Goal: Task Accomplishment & Management: Manage account settings

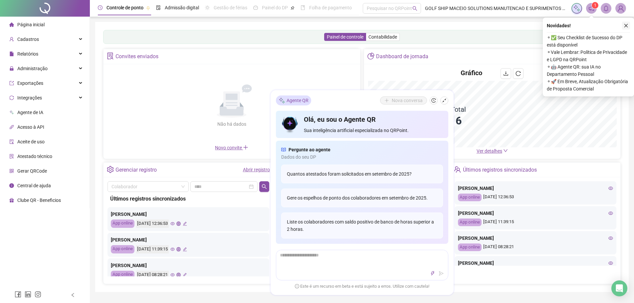
click at [625, 26] on icon "close" at bounding box center [625, 25] width 5 height 5
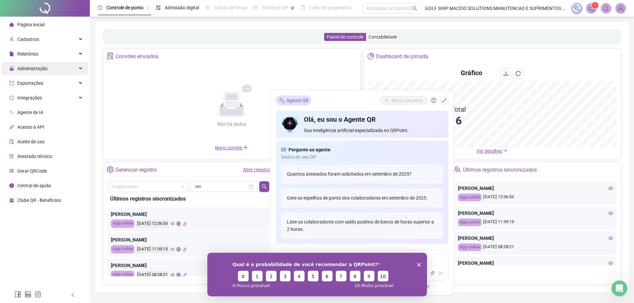
click at [69, 70] on div "Administração" at bounding box center [44, 68] width 87 height 13
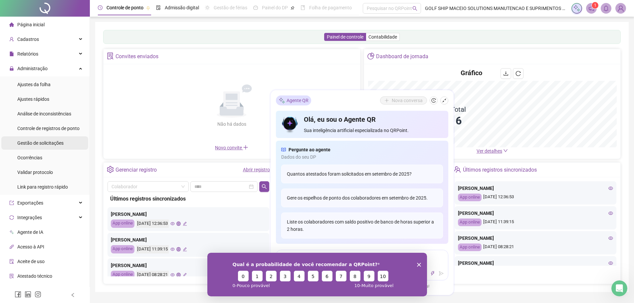
click at [49, 144] on span "Gestão de solicitações" at bounding box center [40, 142] width 46 height 5
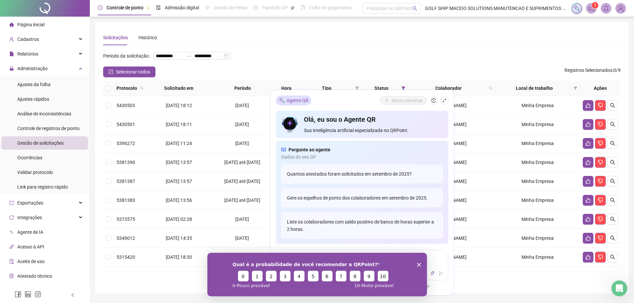
click at [419, 263] on icon "Encerrar pesquisa" at bounding box center [419, 264] width 4 height 4
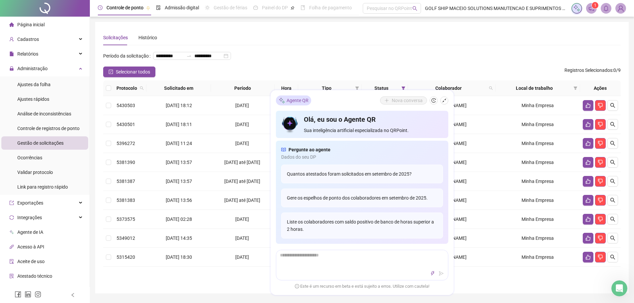
click at [363, 285] on span "Este é um recurso em beta e está sujeito a erros. Utilize com cautela!" at bounding box center [362, 286] width 134 height 7
click at [498, 280] on ul "1" at bounding box center [361, 276] width 517 height 8
click at [585, 111] on button "button" at bounding box center [588, 105] width 11 height 11
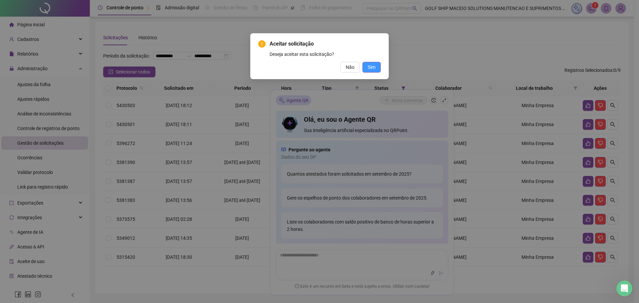
click at [367, 66] on button "Sim" at bounding box center [371, 67] width 18 height 11
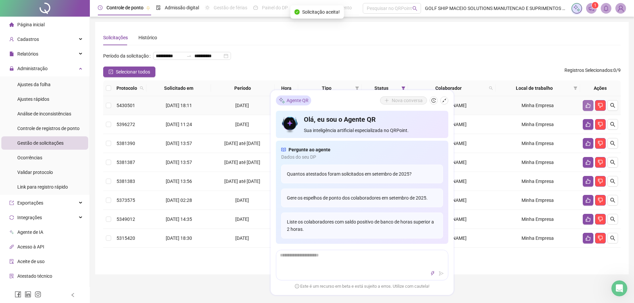
click at [585, 108] on icon "like" at bounding box center [587, 105] width 5 height 5
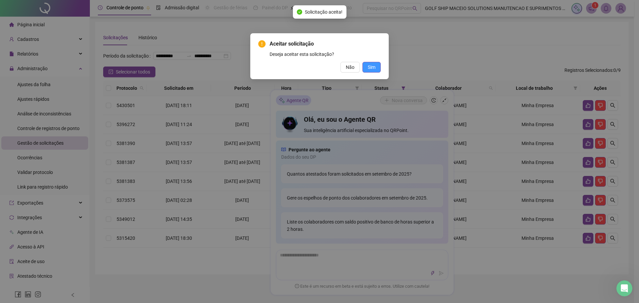
click at [370, 70] on span "Sim" at bounding box center [372, 67] width 8 height 7
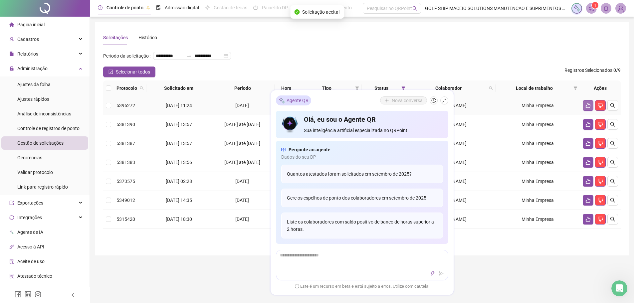
click at [585, 108] on icon "like" at bounding box center [587, 105] width 5 height 5
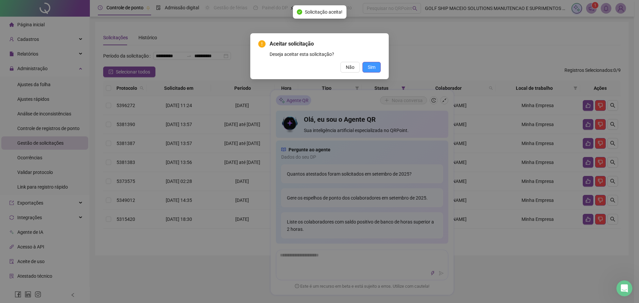
click at [377, 69] on button "Sim" at bounding box center [371, 67] width 18 height 11
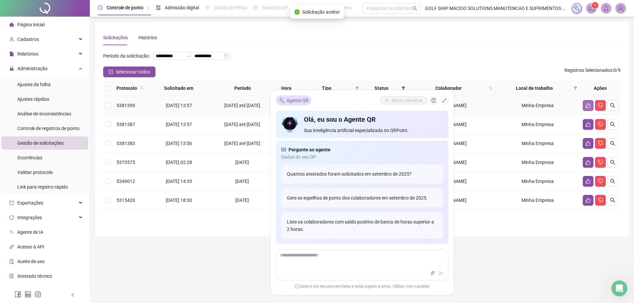
click at [584, 111] on button "button" at bounding box center [588, 105] width 11 height 11
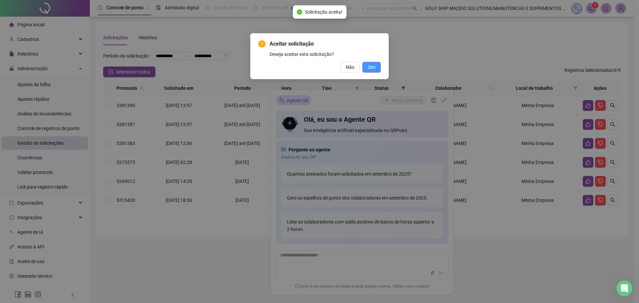
click at [375, 64] on button "Sim" at bounding box center [371, 67] width 18 height 11
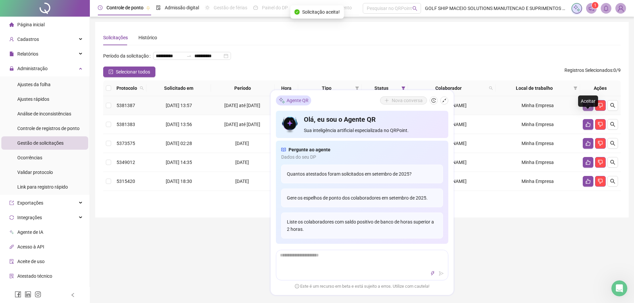
click at [587, 108] on icon "like" at bounding box center [588, 105] width 5 height 5
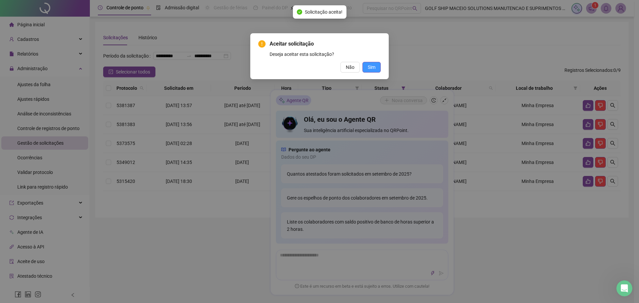
click at [367, 65] on button "Sim" at bounding box center [371, 67] width 18 height 11
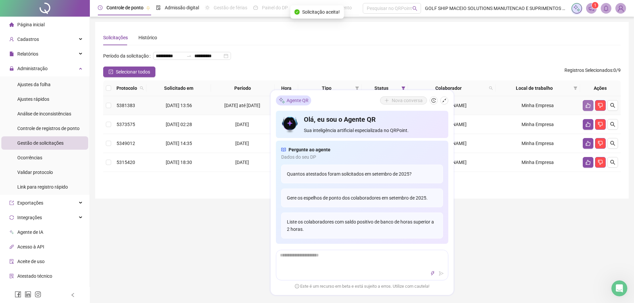
click at [583, 111] on button "button" at bounding box center [588, 105] width 11 height 11
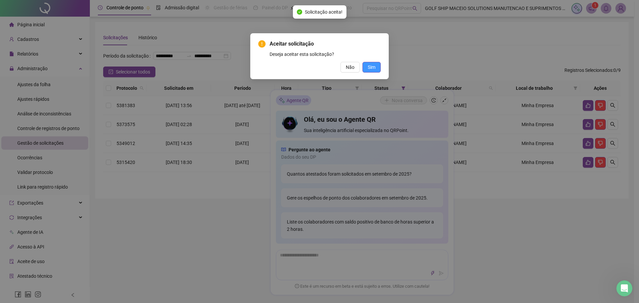
click at [371, 68] on span "Sim" at bounding box center [372, 67] width 8 height 7
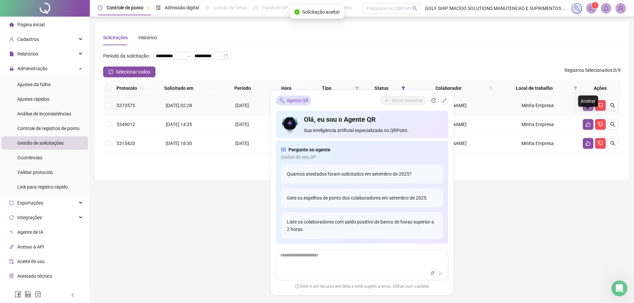
click at [588, 108] on icon "like" at bounding box center [587, 105] width 5 height 5
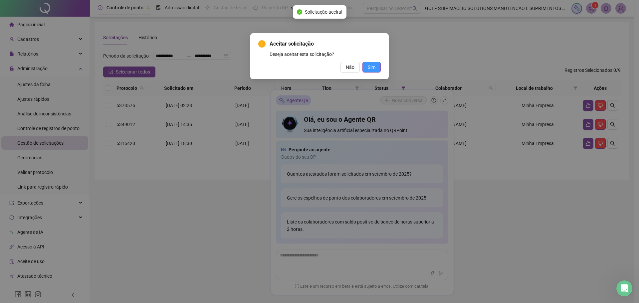
click at [375, 67] on button "Sim" at bounding box center [371, 67] width 18 height 11
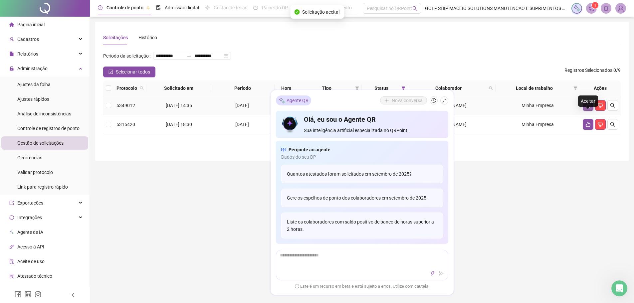
click at [587, 108] on icon "like" at bounding box center [587, 105] width 5 height 5
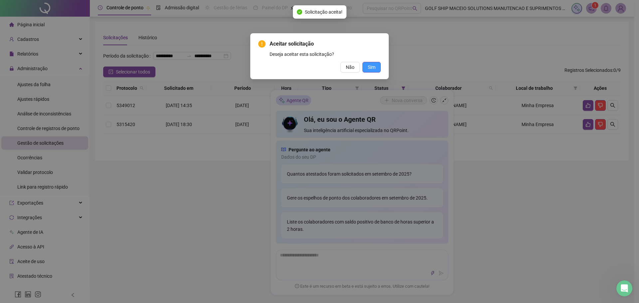
click at [376, 66] on button "Sim" at bounding box center [371, 67] width 18 height 11
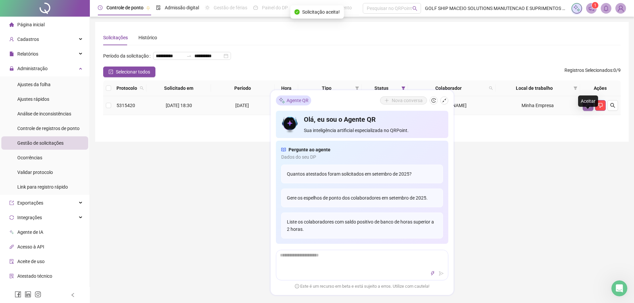
click at [587, 108] on icon "like" at bounding box center [587, 105] width 5 height 5
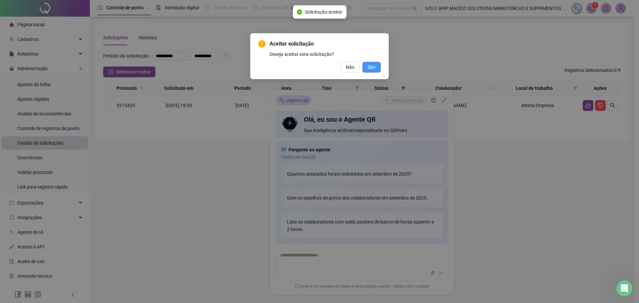
click at [370, 68] on span "Sim" at bounding box center [372, 67] width 8 height 7
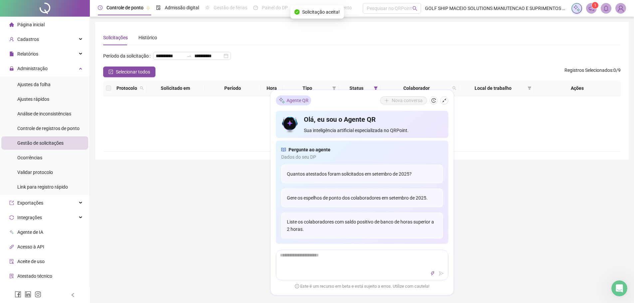
click at [146, 193] on div "**********" at bounding box center [362, 196] width 544 height 393
click at [622, 9] on img at bounding box center [620, 8] width 10 height 10
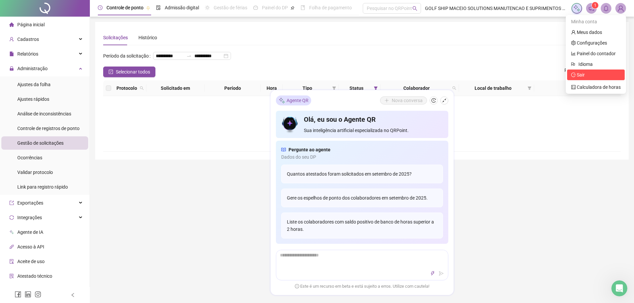
click at [584, 74] on span "Sair" at bounding box center [581, 74] width 8 height 5
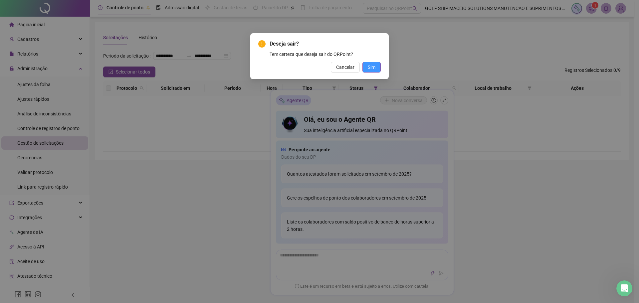
click at [375, 68] on button "Sim" at bounding box center [371, 67] width 18 height 11
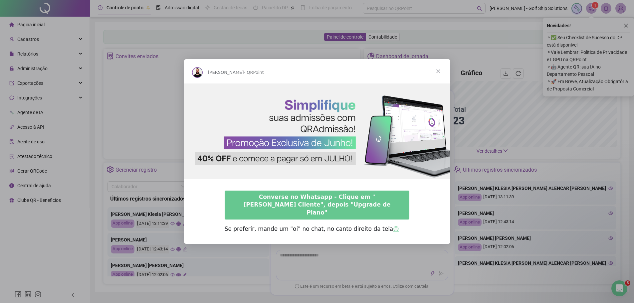
click at [437, 76] on span "Fechar" at bounding box center [438, 71] width 24 height 24
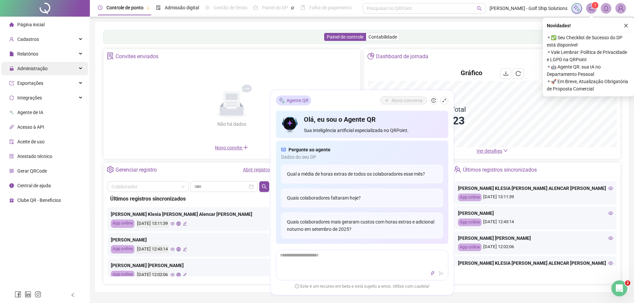
click at [48, 68] on div "Administração" at bounding box center [44, 68] width 87 height 13
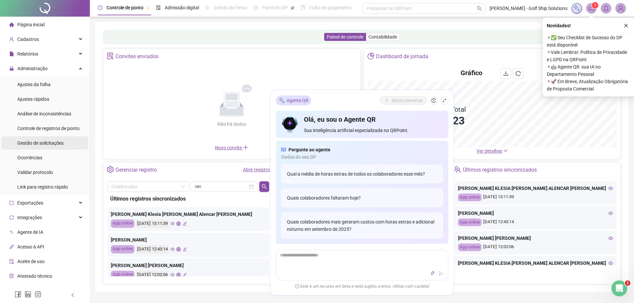
click at [56, 146] on span "Gestão de solicitações" at bounding box center [40, 142] width 46 height 5
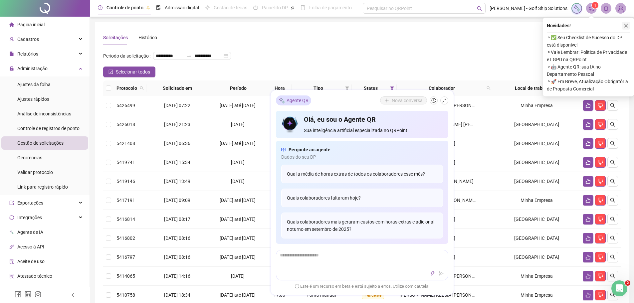
click at [627, 27] on icon "close" at bounding box center [625, 25] width 5 height 5
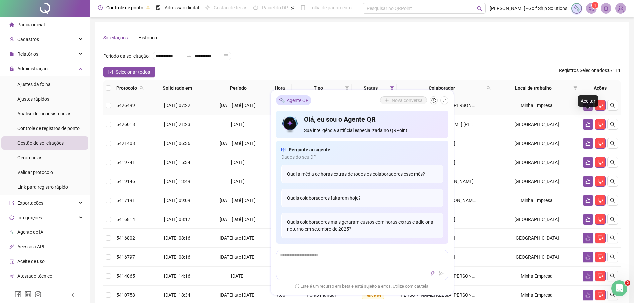
click at [590, 108] on icon "like" at bounding box center [587, 105] width 5 height 5
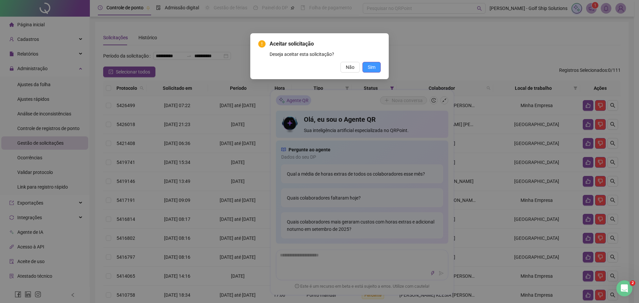
click at [377, 70] on button "Sim" at bounding box center [371, 67] width 18 height 11
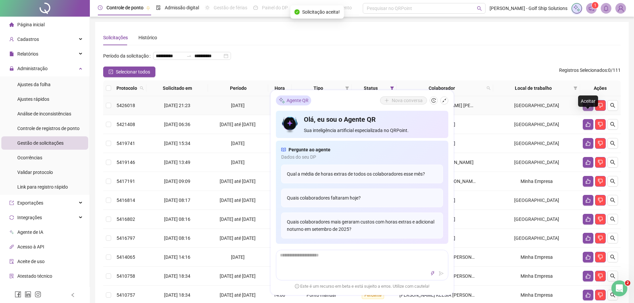
click at [587, 108] on icon "like" at bounding box center [587, 105] width 5 height 5
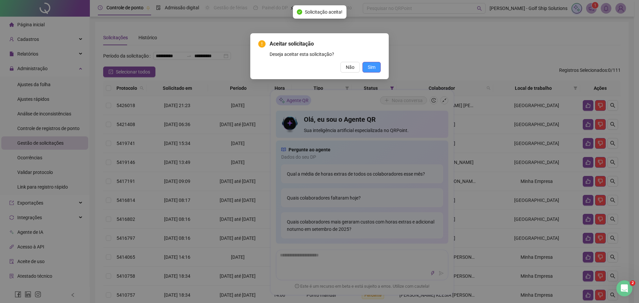
click at [370, 68] on span "Sim" at bounding box center [372, 67] width 8 height 7
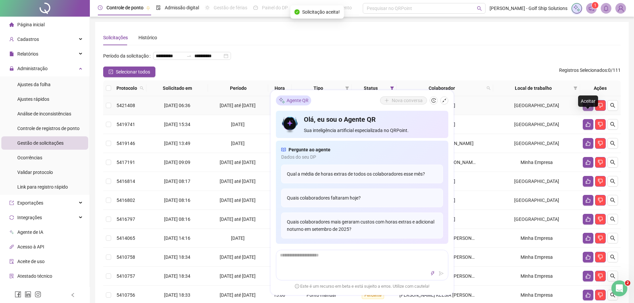
click at [585, 108] on icon "like" at bounding box center [587, 105] width 5 height 5
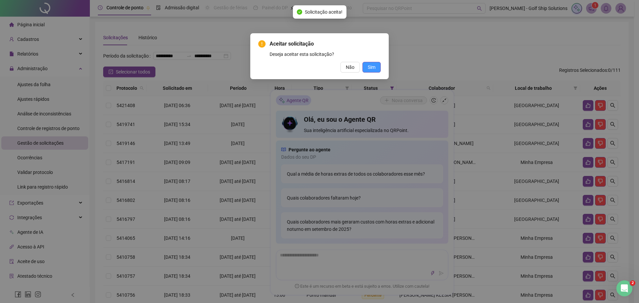
click at [373, 67] on span "Sim" at bounding box center [372, 67] width 8 height 7
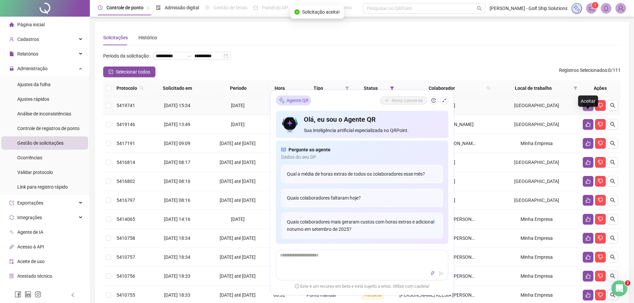
click at [587, 111] on button "button" at bounding box center [588, 105] width 11 height 11
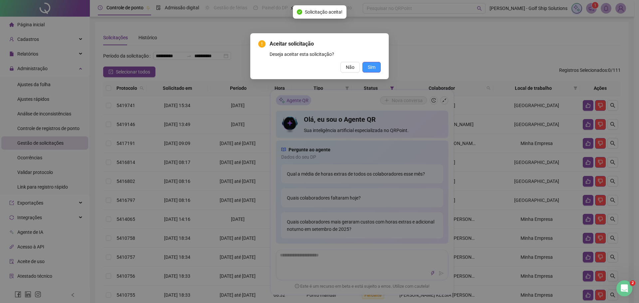
click at [370, 69] on span "Sim" at bounding box center [372, 67] width 8 height 7
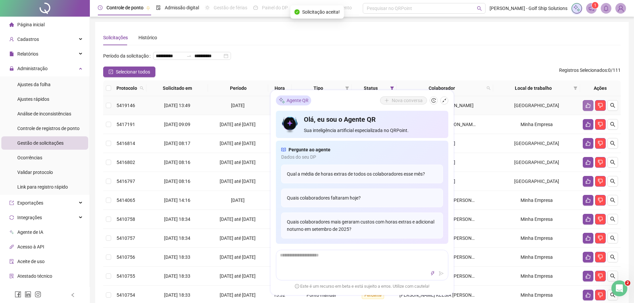
click at [585, 108] on icon "like" at bounding box center [587, 105] width 5 height 5
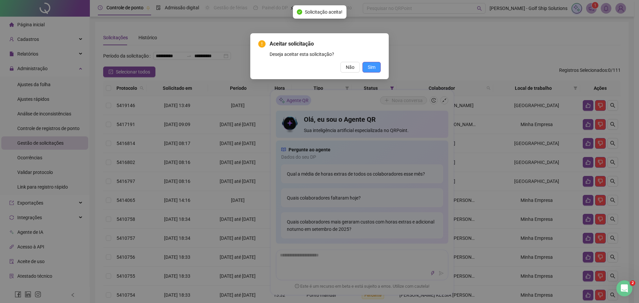
click at [372, 66] on span "Sim" at bounding box center [372, 67] width 8 height 7
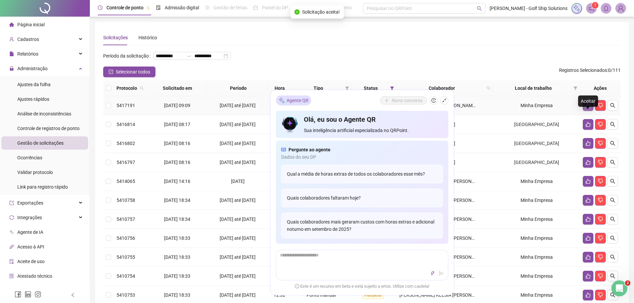
click at [585, 108] on icon "like" at bounding box center [587, 105] width 5 height 5
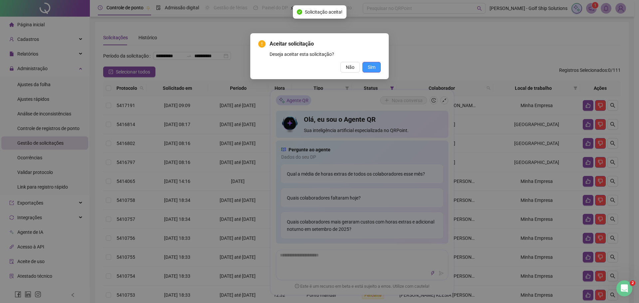
click at [376, 69] on button "Sim" at bounding box center [371, 67] width 18 height 11
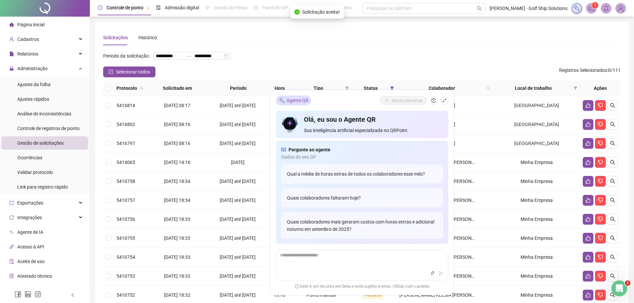
click at [332, 98] on div "Agente QR Nova conversa" at bounding box center [362, 100] width 172 height 10
click at [324, 97] on div "Agente QR Nova conversa" at bounding box center [362, 100] width 172 height 10
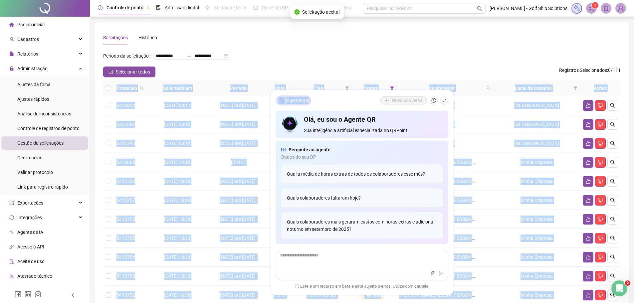
drag, startPoint x: 333, startPoint y: 89, endPoint x: 336, endPoint y: 106, distance: 16.6
click at [336, 106] on div "**********" at bounding box center [362, 292] width 544 height 584
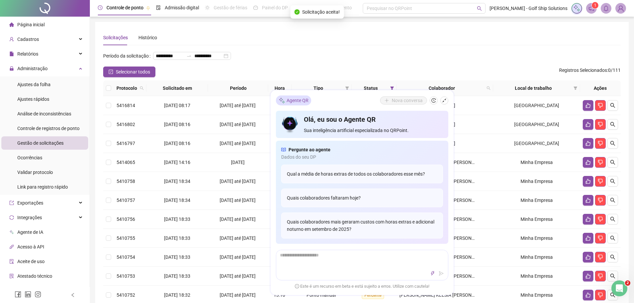
click at [449, 101] on div "Agente QR Nova conversa Olá, eu sou o Agente QR Sua inteligência artificial esp…" at bounding box center [361, 192] width 183 height 205
click at [445, 101] on icon "shrink" at bounding box center [444, 100] width 5 height 5
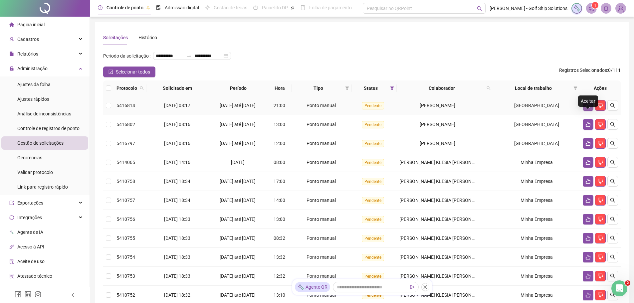
click at [587, 108] on icon "like" at bounding box center [587, 105] width 5 height 5
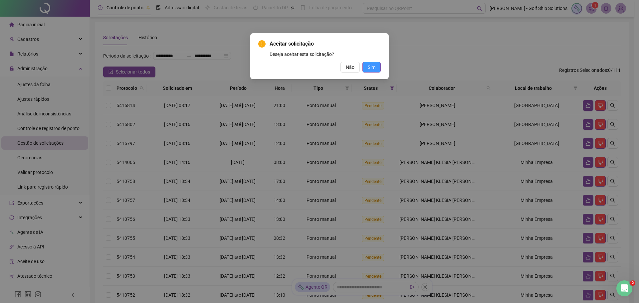
click at [367, 70] on button "Sim" at bounding box center [371, 67] width 18 height 11
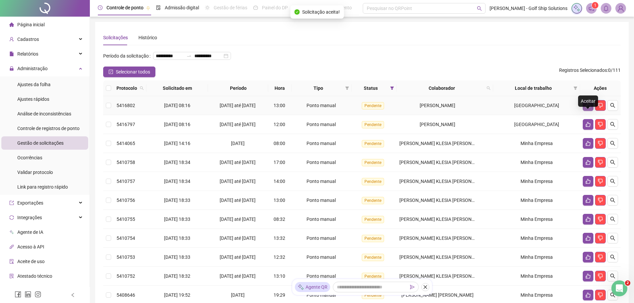
click at [589, 108] on icon "like" at bounding box center [587, 105] width 5 height 5
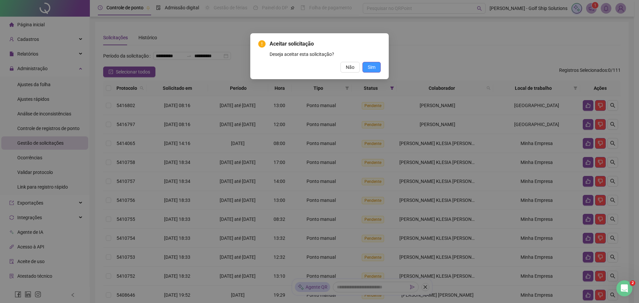
click at [377, 67] on button "Sim" at bounding box center [371, 67] width 18 height 11
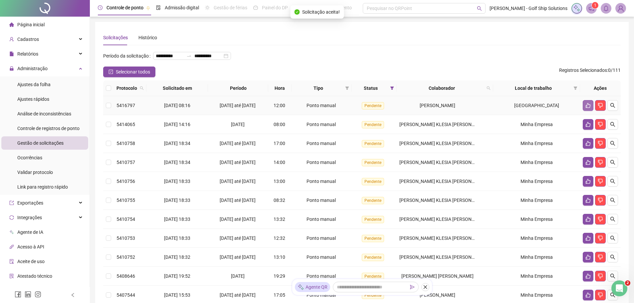
click at [586, 111] on button "button" at bounding box center [588, 105] width 11 height 11
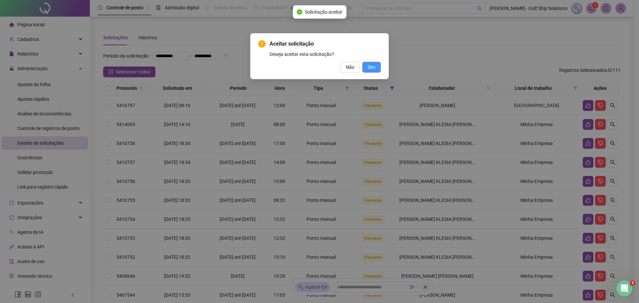
click at [380, 71] on button "Sim" at bounding box center [371, 67] width 18 height 11
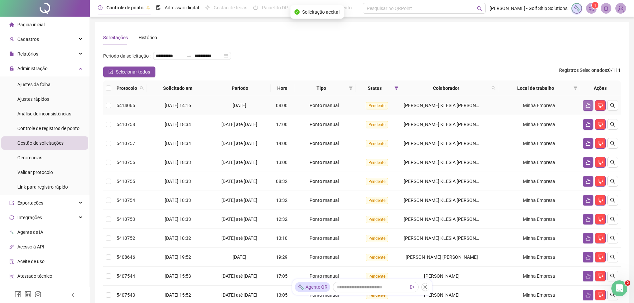
click at [587, 108] on icon "like" at bounding box center [588, 105] width 5 height 5
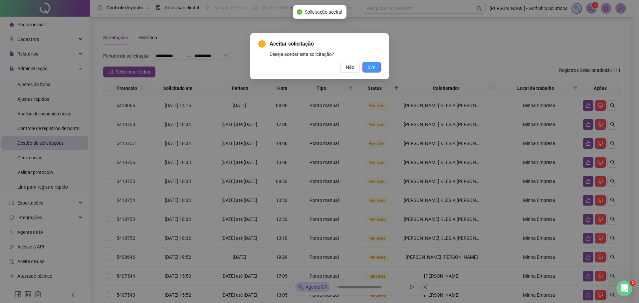
click at [379, 67] on button "Sim" at bounding box center [371, 67] width 18 height 11
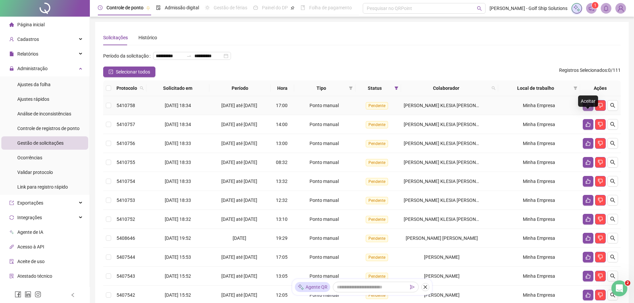
click at [588, 108] on icon "like" at bounding box center [587, 105] width 5 height 5
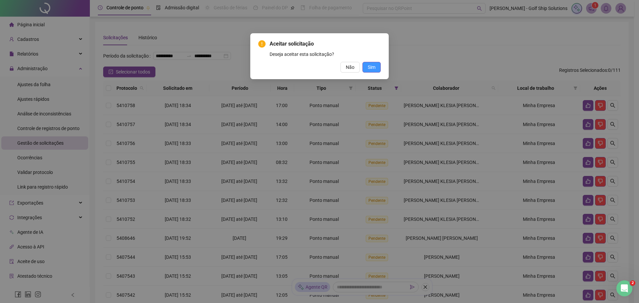
click at [375, 67] on span "Sim" at bounding box center [372, 67] width 8 height 7
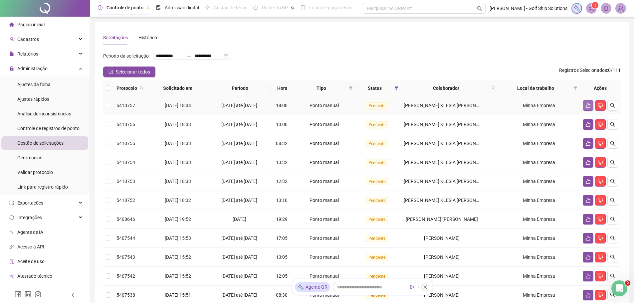
click at [587, 108] on icon "like" at bounding box center [587, 105] width 5 height 5
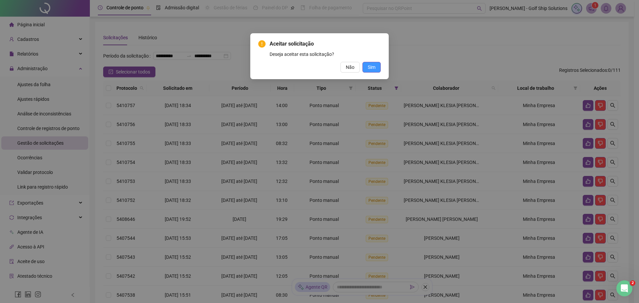
click at [366, 66] on button "Sim" at bounding box center [371, 67] width 18 height 11
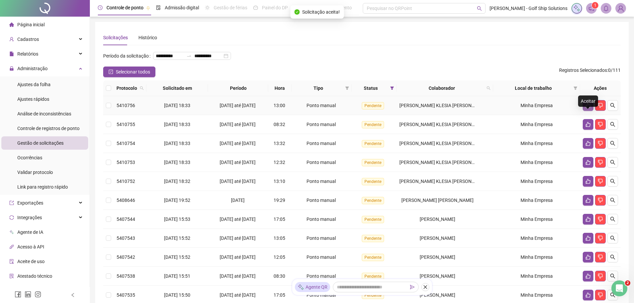
click at [590, 108] on icon "like" at bounding box center [588, 105] width 5 height 5
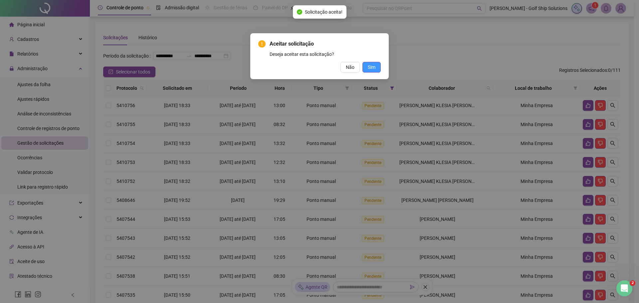
click at [373, 68] on span "Sim" at bounding box center [372, 67] width 8 height 7
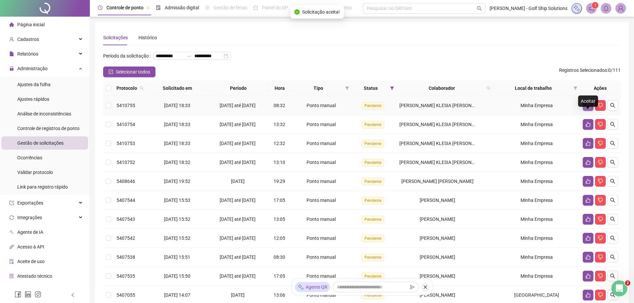
click at [587, 108] on icon "like" at bounding box center [588, 105] width 5 height 5
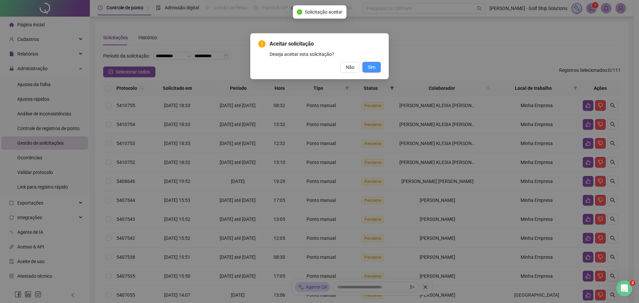
click at [370, 69] on span "Sim" at bounding box center [372, 67] width 8 height 7
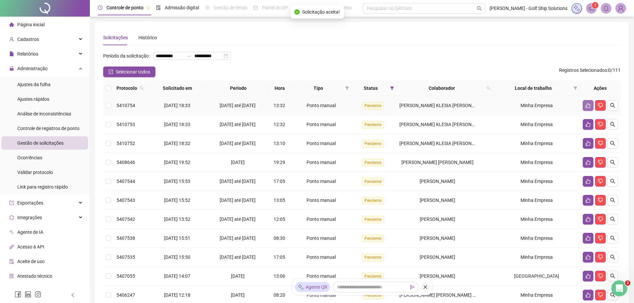
click at [585, 111] on button "button" at bounding box center [588, 105] width 11 height 11
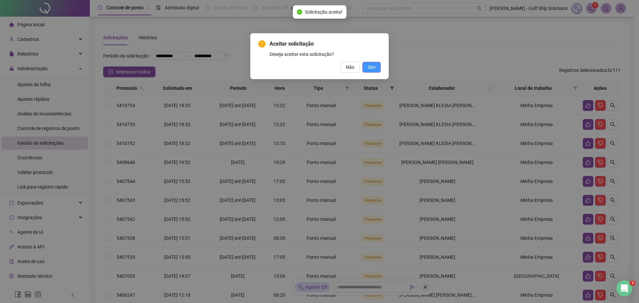
click at [375, 71] on span "Sim" at bounding box center [372, 67] width 8 height 7
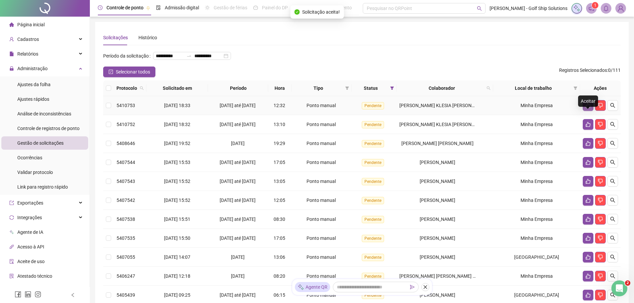
click at [589, 108] on icon "like" at bounding box center [587, 105] width 5 height 5
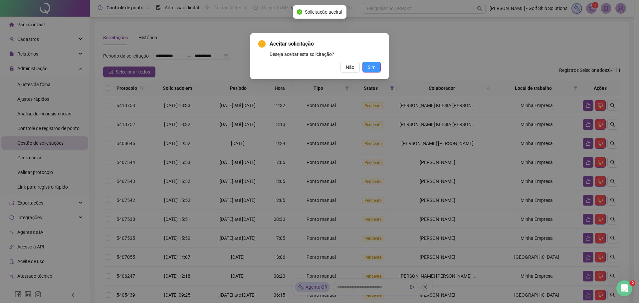
click at [376, 68] on button "Sim" at bounding box center [371, 67] width 18 height 11
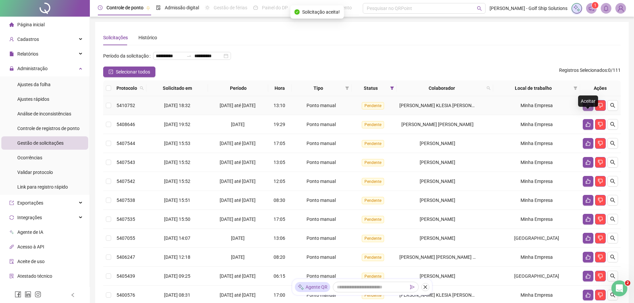
click at [585, 111] on button "button" at bounding box center [588, 105] width 11 height 11
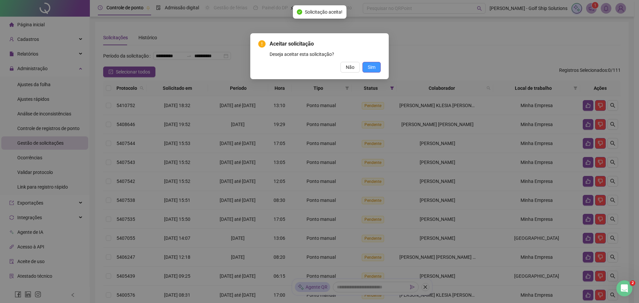
click at [377, 69] on button "Sim" at bounding box center [371, 67] width 18 height 11
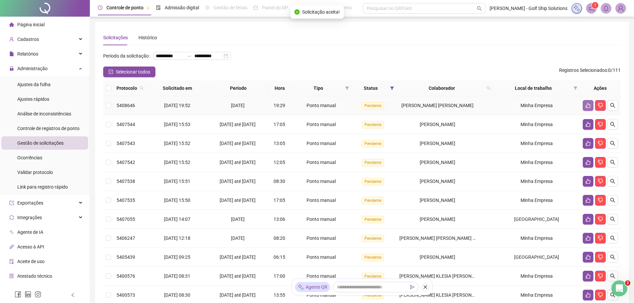
click at [586, 108] on icon "like" at bounding box center [587, 105] width 5 height 5
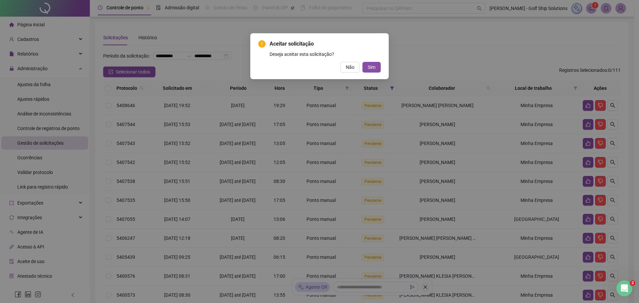
click at [381, 68] on div "Aceitar solicitação Deseja aceitar esta solicitação? Não Sim" at bounding box center [319, 56] width 138 height 46
click at [376, 70] on button "Sim" at bounding box center [371, 67] width 18 height 11
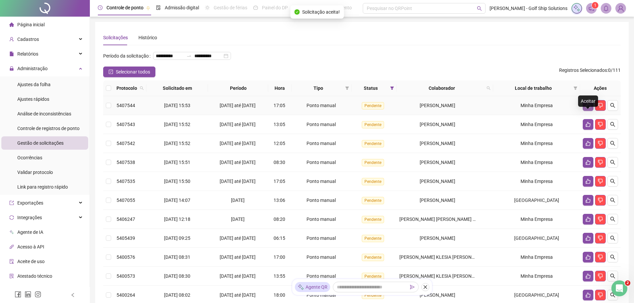
click at [588, 108] on icon "like" at bounding box center [587, 105] width 5 height 5
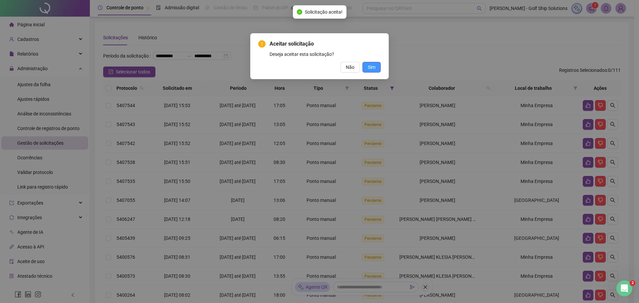
click at [375, 67] on span "Sim" at bounding box center [372, 67] width 8 height 7
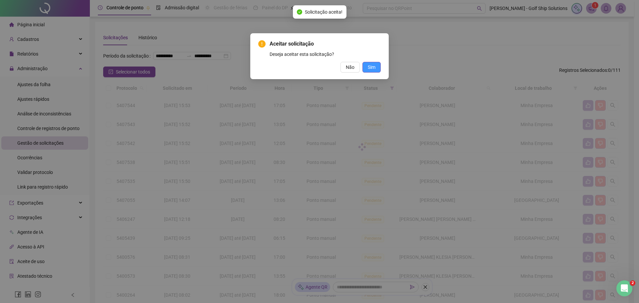
click at [373, 67] on div "Aceitar solicitação Deseja aceitar esta solicitação? Não Sim" at bounding box center [319, 151] width 639 height 303
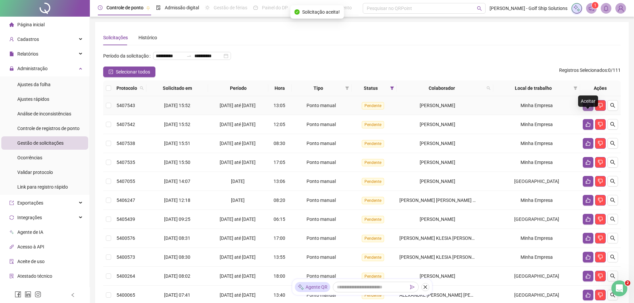
click at [587, 108] on icon "like" at bounding box center [587, 105] width 5 height 5
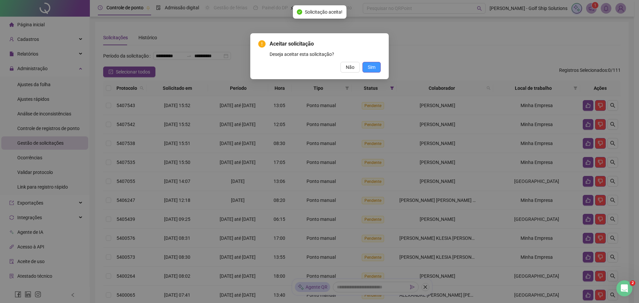
click at [374, 69] on span "Sim" at bounding box center [372, 67] width 8 height 7
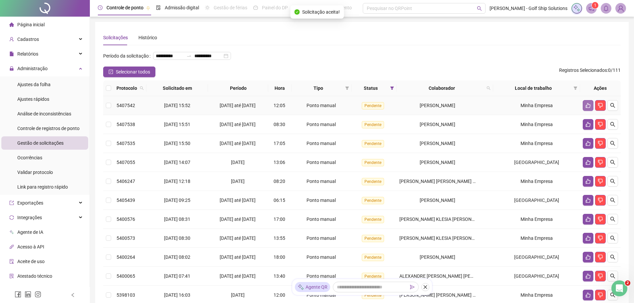
click at [585, 108] on icon "like" at bounding box center [587, 105] width 5 height 5
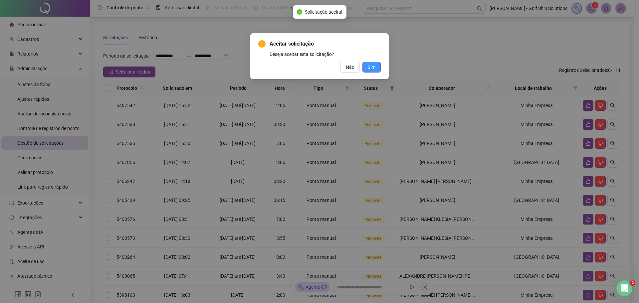
click at [376, 67] on button "Sim" at bounding box center [371, 67] width 18 height 11
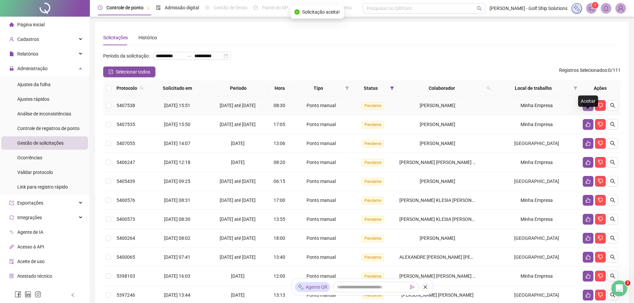
click at [585, 111] on button "button" at bounding box center [588, 105] width 11 height 11
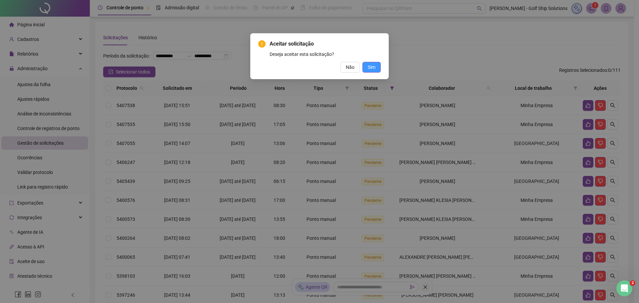
click at [378, 69] on button "Sim" at bounding box center [371, 67] width 18 height 11
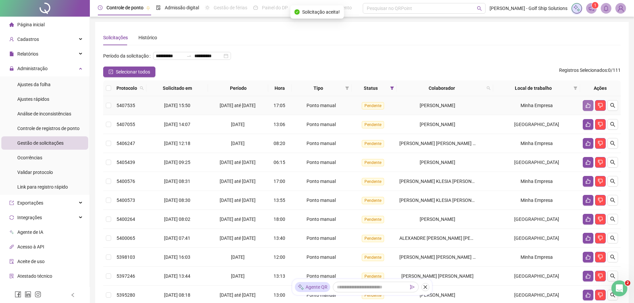
click at [587, 108] on icon "like" at bounding box center [587, 105] width 5 height 5
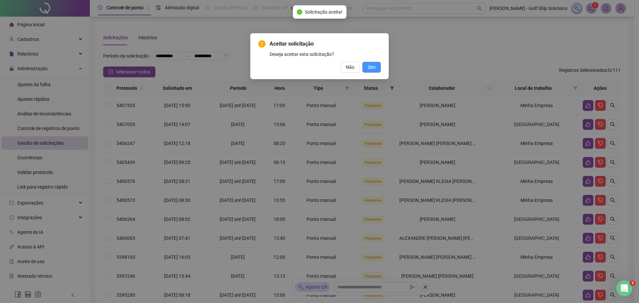
click at [371, 69] on span "Sim" at bounding box center [372, 67] width 8 height 7
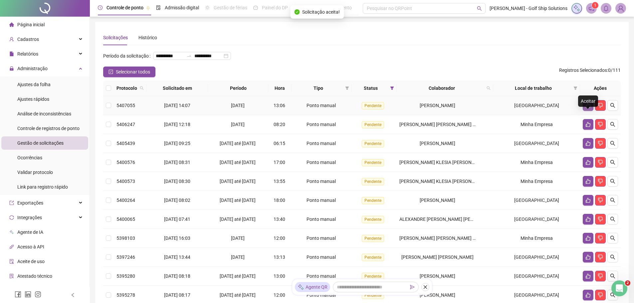
click at [586, 108] on icon "like" at bounding box center [588, 105] width 5 height 5
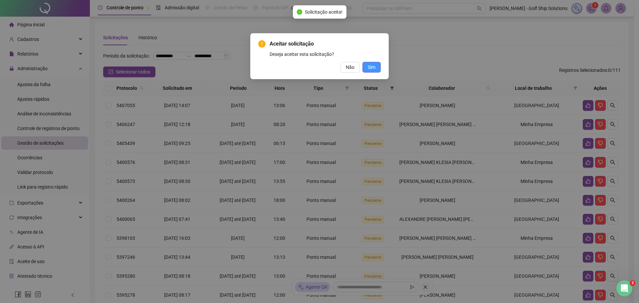
click at [373, 64] on span "Sim" at bounding box center [372, 67] width 8 height 7
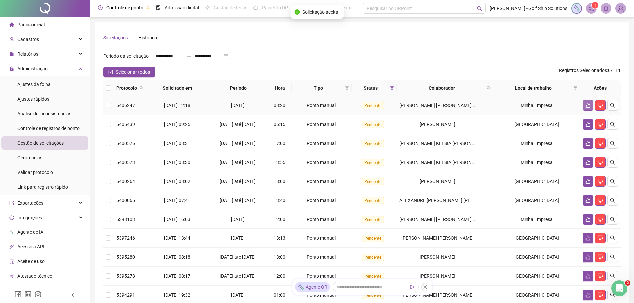
click at [586, 108] on icon "like" at bounding box center [587, 105] width 5 height 5
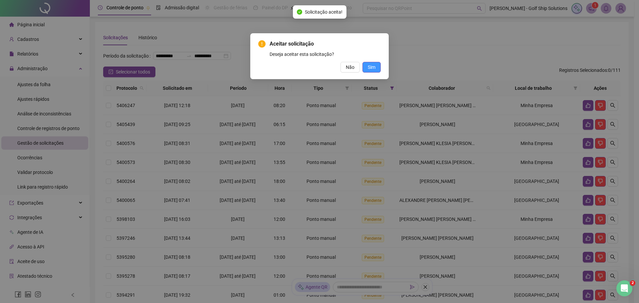
click at [377, 68] on button "Sim" at bounding box center [371, 67] width 18 height 11
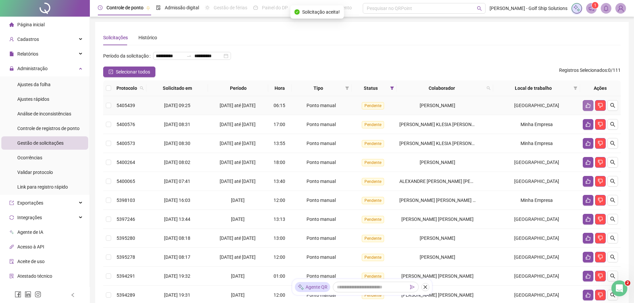
click at [586, 108] on icon "like" at bounding box center [588, 105] width 5 height 5
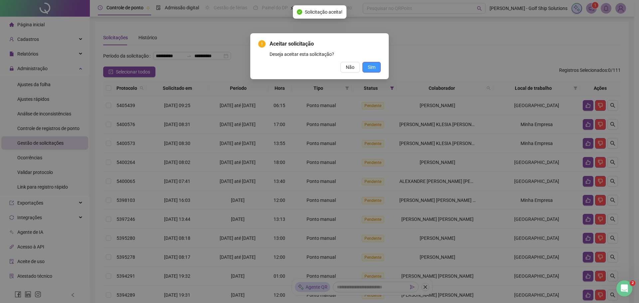
click at [372, 70] on span "Sim" at bounding box center [372, 67] width 8 height 7
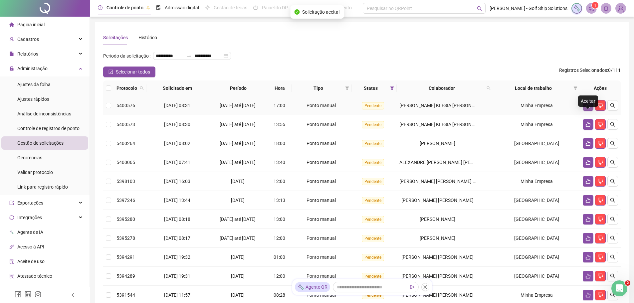
click at [583, 111] on button "button" at bounding box center [588, 105] width 11 height 11
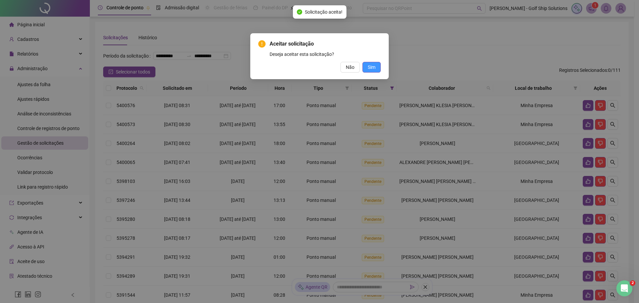
click at [375, 69] on span "Sim" at bounding box center [372, 67] width 8 height 7
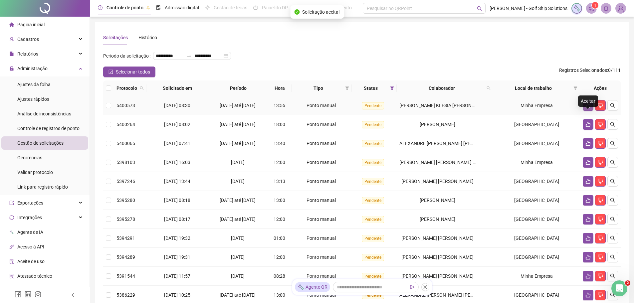
click at [587, 108] on icon "like" at bounding box center [588, 105] width 5 height 5
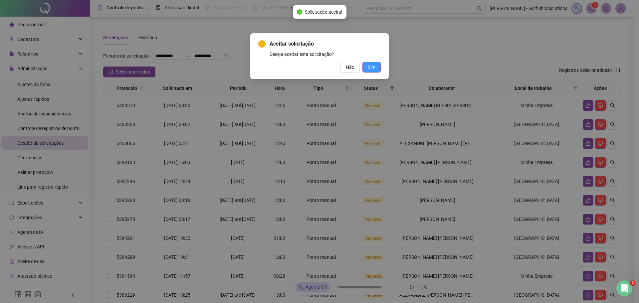
click at [372, 69] on span "Sim" at bounding box center [372, 67] width 8 height 7
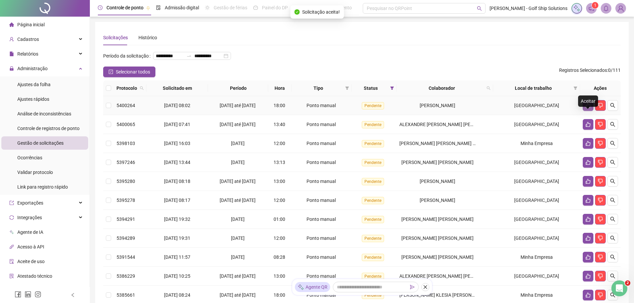
click at [586, 108] on icon "like" at bounding box center [587, 105] width 5 height 5
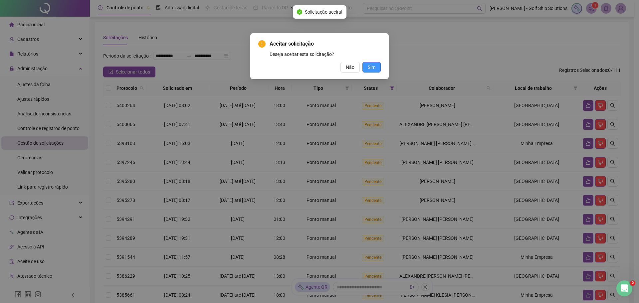
click at [375, 66] on span "Sim" at bounding box center [372, 67] width 8 height 7
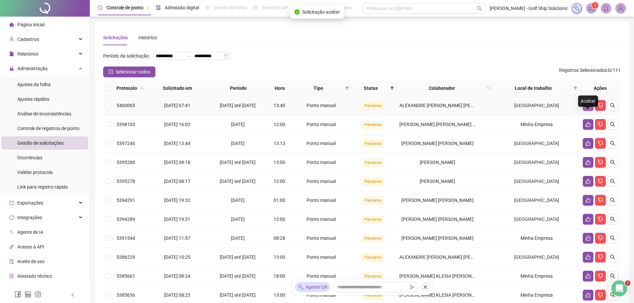
click at [586, 108] on icon "like" at bounding box center [587, 105] width 5 height 5
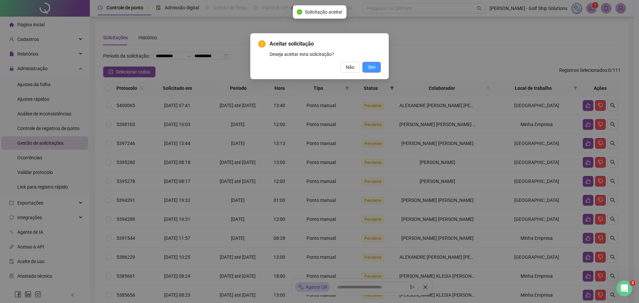
click at [371, 69] on span "Sim" at bounding box center [372, 67] width 8 height 7
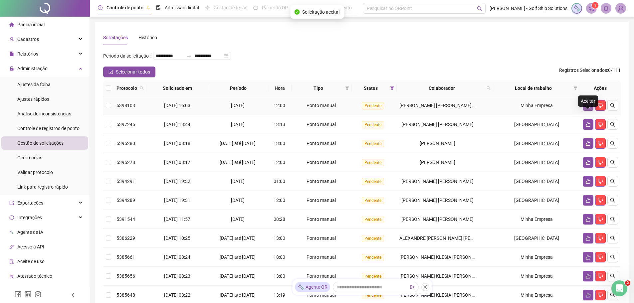
click at [585, 108] on icon "like" at bounding box center [587, 105] width 5 height 5
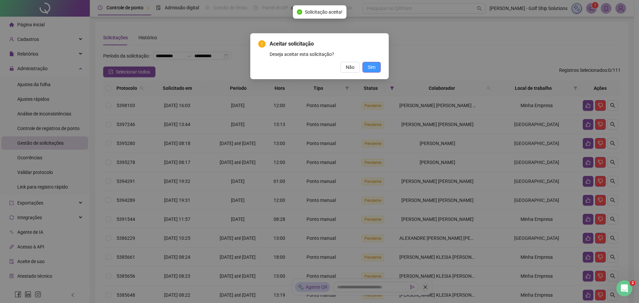
click at [377, 69] on button "Sim" at bounding box center [371, 67] width 18 height 11
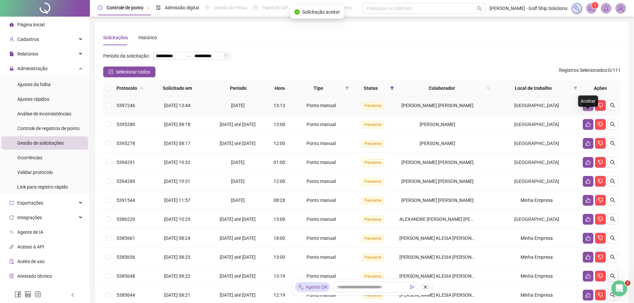
click at [587, 108] on icon "like" at bounding box center [587, 105] width 5 height 5
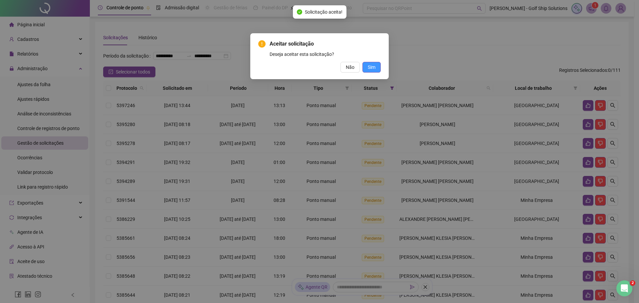
click at [370, 67] on span "Sim" at bounding box center [372, 67] width 8 height 7
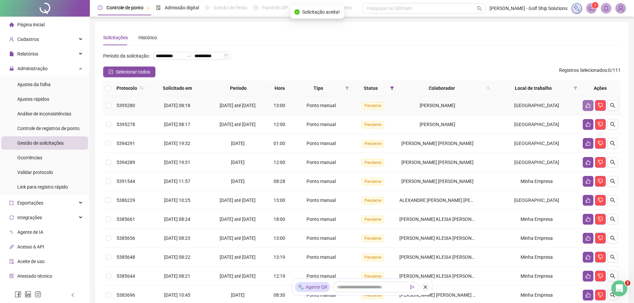
click at [587, 108] on icon "like" at bounding box center [587, 105] width 5 height 5
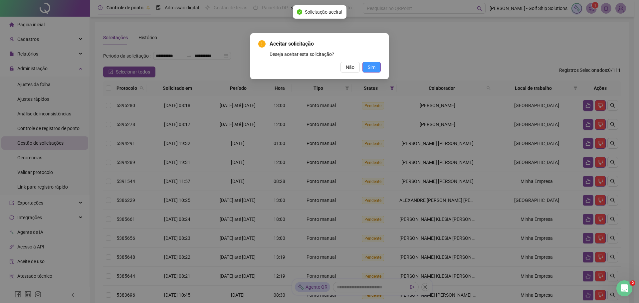
click at [378, 69] on button "Sim" at bounding box center [371, 67] width 18 height 11
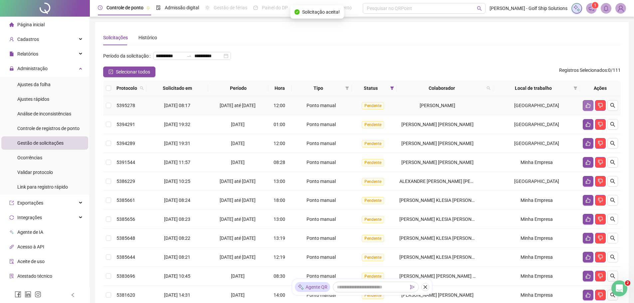
click at [588, 108] on icon "like" at bounding box center [587, 105] width 5 height 5
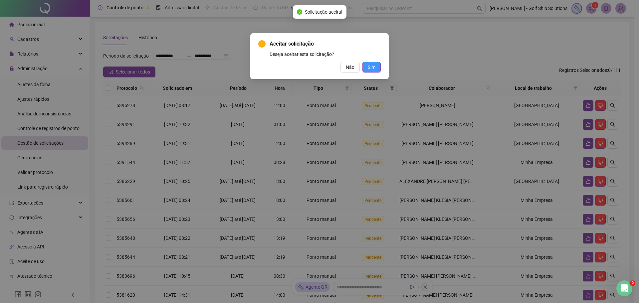
click at [375, 66] on span "Sim" at bounding box center [372, 67] width 8 height 7
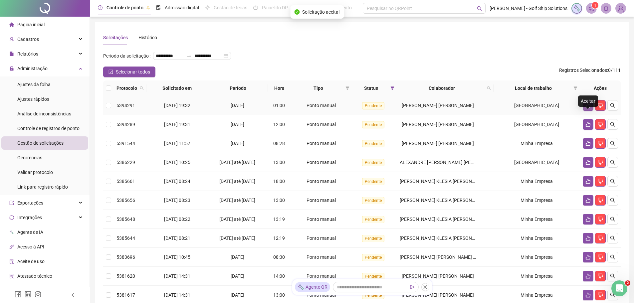
click at [588, 108] on icon "like" at bounding box center [587, 105] width 5 height 5
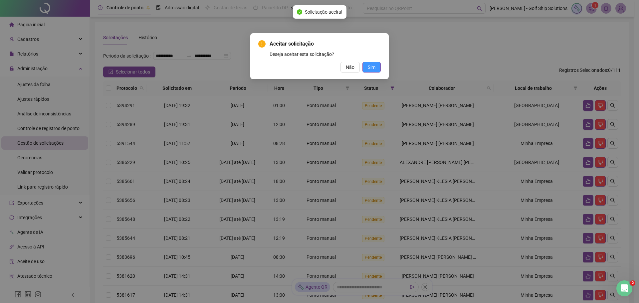
click at [373, 69] on span "Sim" at bounding box center [372, 67] width 8 height 7
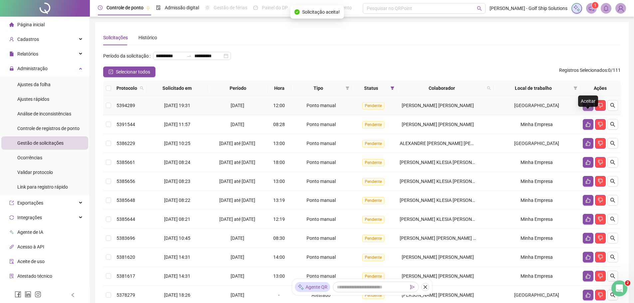
click at [584, 111] on button "button" at bounding box center [588, 105] width 11 height 11
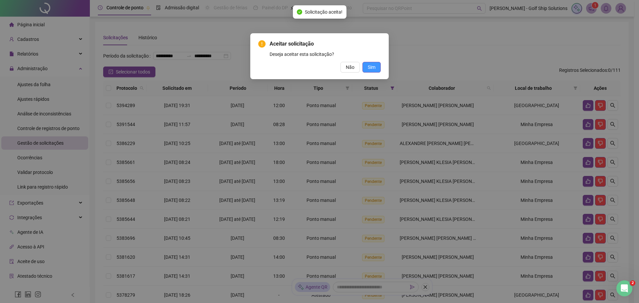
click at [373, 69] on span "Sim" at bounding box center [372, 67] width 8 height 7
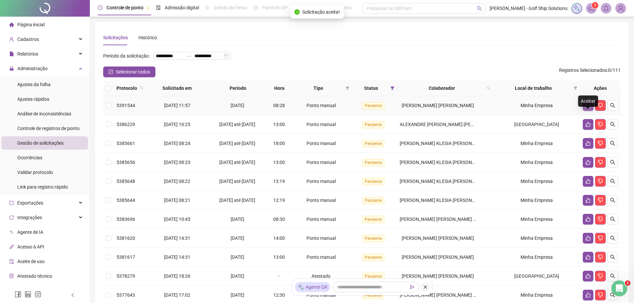
click at [587, 108] on icon "like" at bounding box center [587, 105] width 5 height 5
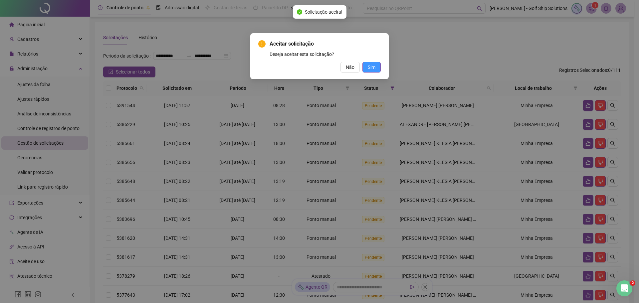
click at [369, 68] on span "Sim" at bounding box center [372, 67] width 8 height 7
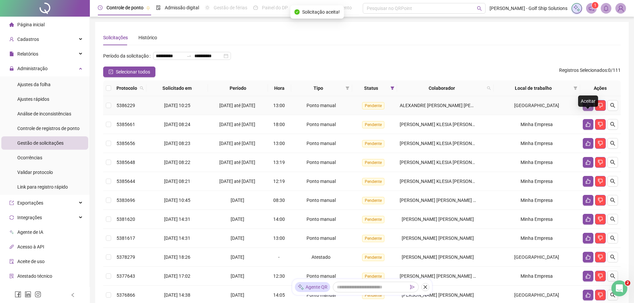
click at [585, 108] on icon "like" at bounding box center [587, 105] width 5 height 5
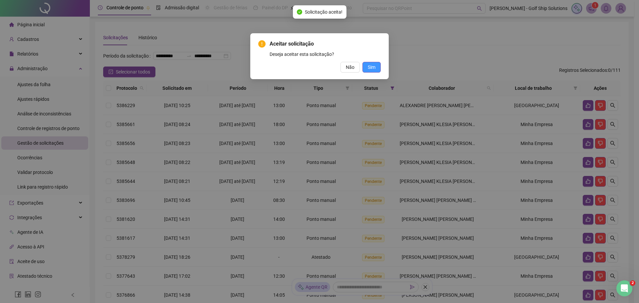
click at [372, 66] on span "Sim" at bounding box center [372, 67] width 8 height 7
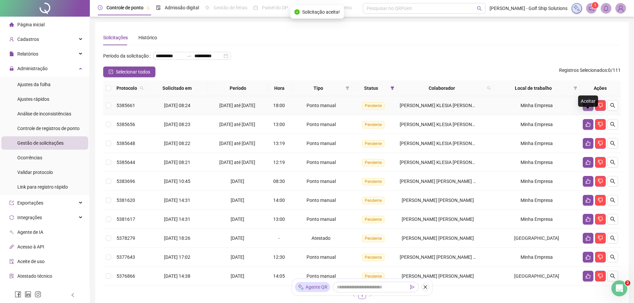
click at [584, 111] on button "button" at bounding box center [588, 105] width 11 height 11
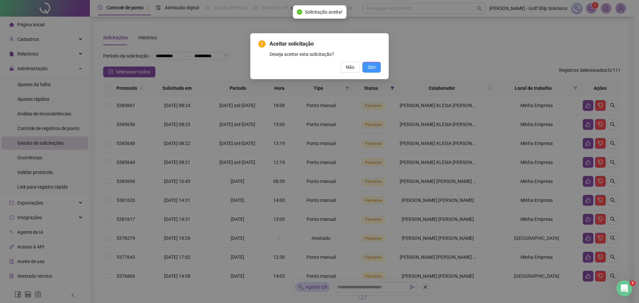
click at [371, 70] on span "Sim" at bounding box center [372, 67] width 8 height 7
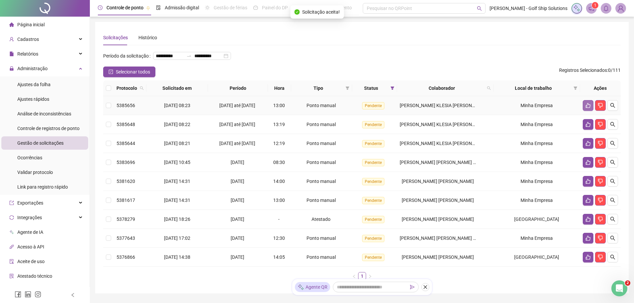
click at [584, 111] on button "button" at bounding box center [588, 105] width 11 height 11
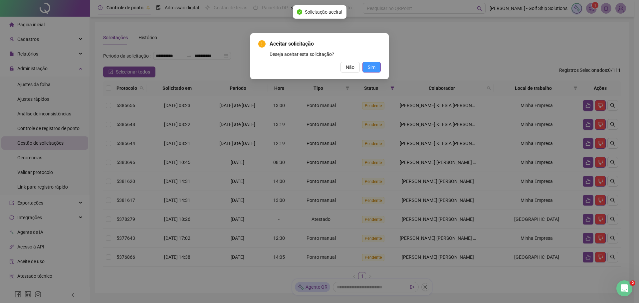
click at [373, 72] on button "Sim" at bounding box center [371, 67] width 18 height 11
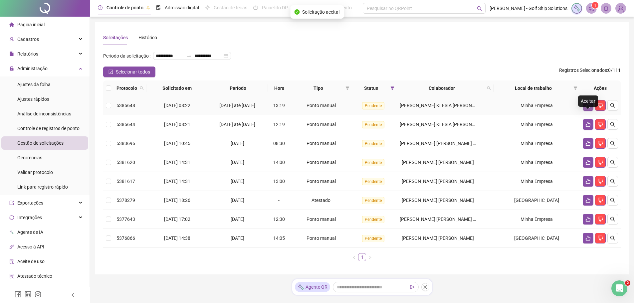
click at [588, 108] on icon "like" at bounding box center [587, 105] width 5 height 5
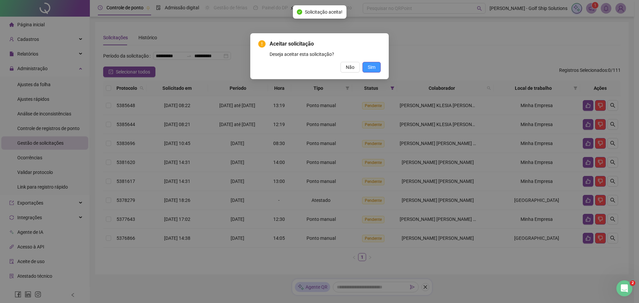
click at [372, 69] on span "Sim" at bounding box center [372, 67] width 8 height 7
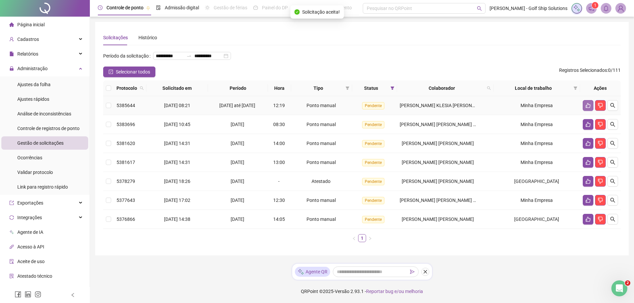
click at [587, 108] on icon "like" at bounding box center [587, 105] width 5 height 5
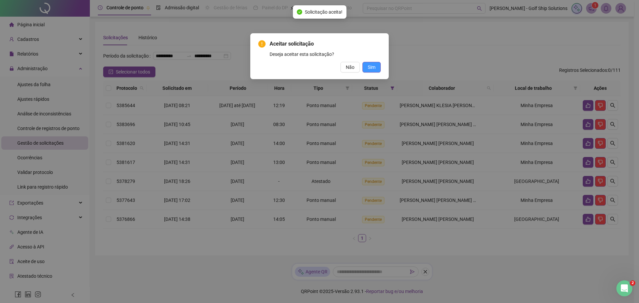
click at [376, 68] on button "Sim" at bounding box center [371, 67] width 18 height 11
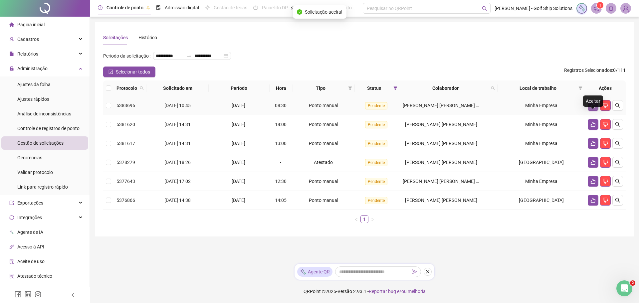
click at [593, 108] on icon "like" at bounding box center [592, 105] width 5 height 5
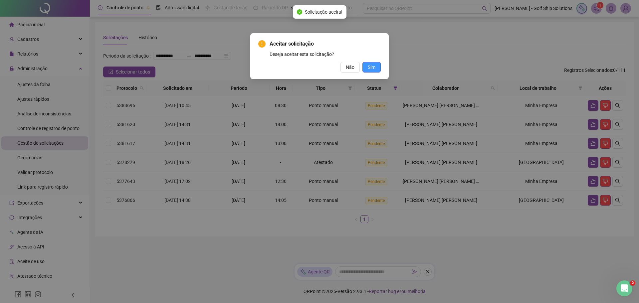
click at [372, 67] on span "Sim" at bounding box center [372, 67] width 8 height 7
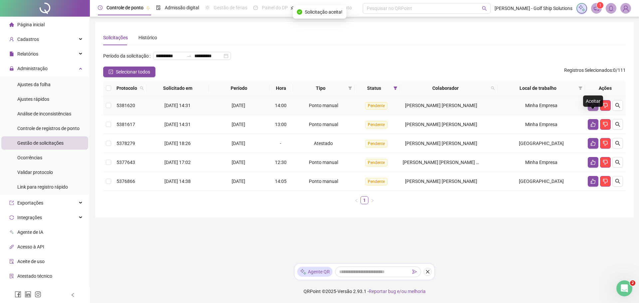
click at [591, 111] on button "button" at bounding box center [593, 105] width 11 height 11
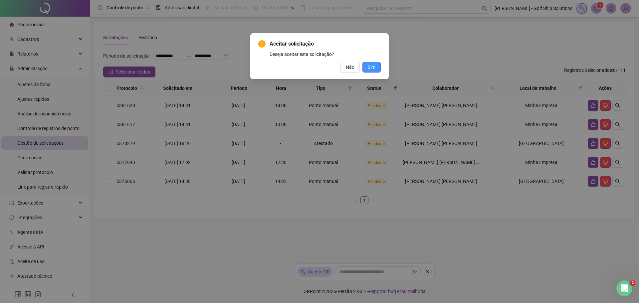
click at [373, 69] on span "Sim" at bounding box center [372, 67] width 8 height 7
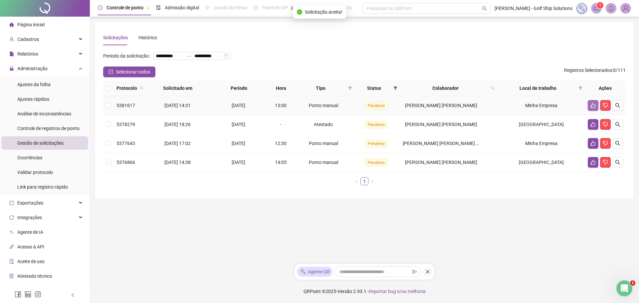
click at [592, 108] on icon "like" at bounding box center [592, 105] width 5 height 5
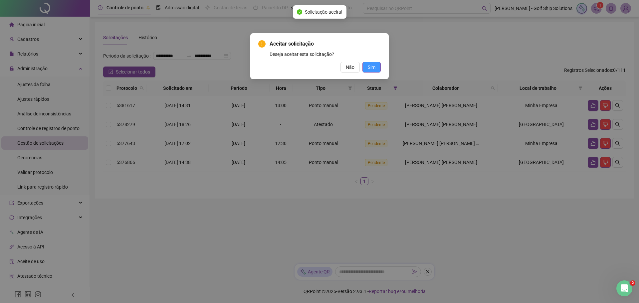
click at [377, 66] on button "Sim" at bounding box center [371, 67] width 18 height 11
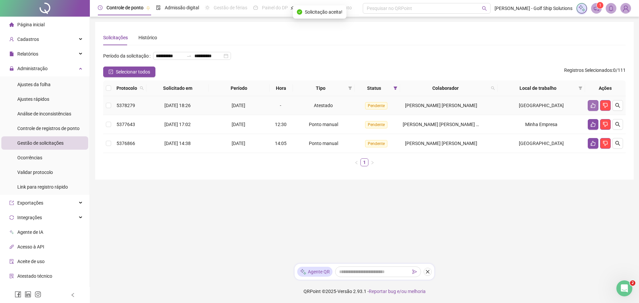
click at [593, 108] on icon "like" at bounding box center [592, 105] width 5 height 5
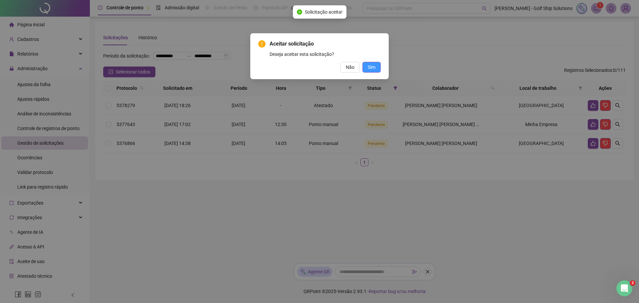
click at [375, 68] on span "Sim" at bounding box center [372, 67] width 8 height 7
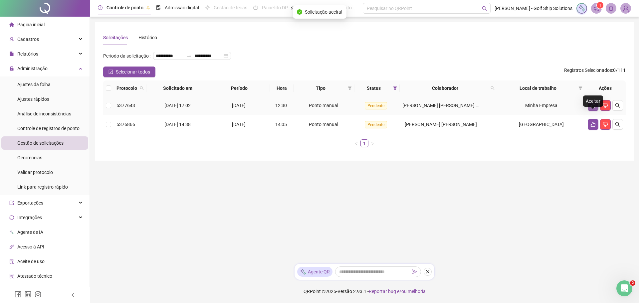
click at [592, 108] on icon "like" at bounding box center [592, 105] width 5 height 5
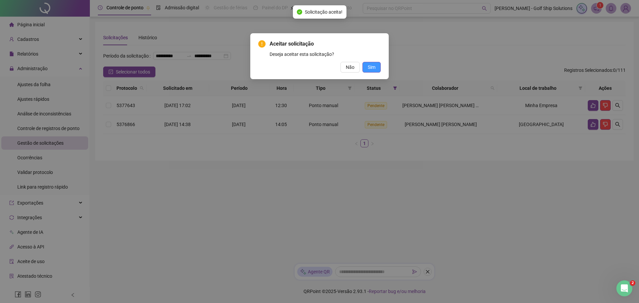
click at [374, 70] on span "Sim" at bounding box center [372, 67] width 8 height 7
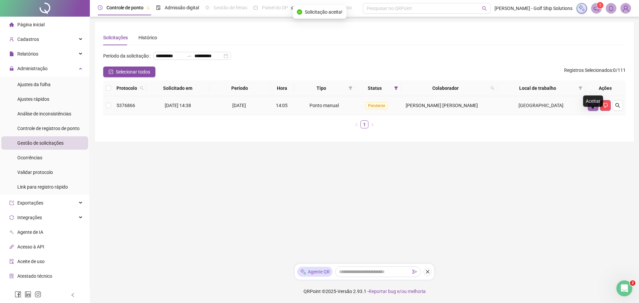
click at [591, 108] on icon "like" at bounding box center [593, 105] width 5 height 5
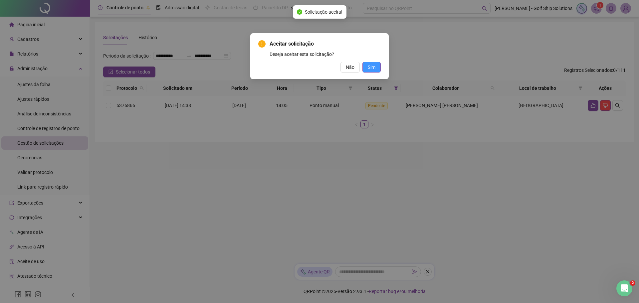
click at [374, 69] on span "Sim" at bounding box center [372, 67] width 8 height 7
